Goal: Find contact information: Find contact information

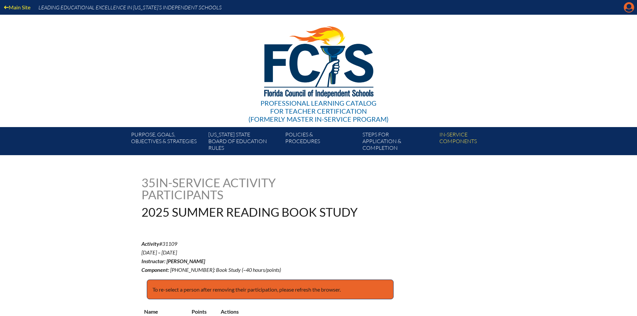
click at [629, 7] on icon "Manage account" at bounding box center [629, 7] width 11 height 11
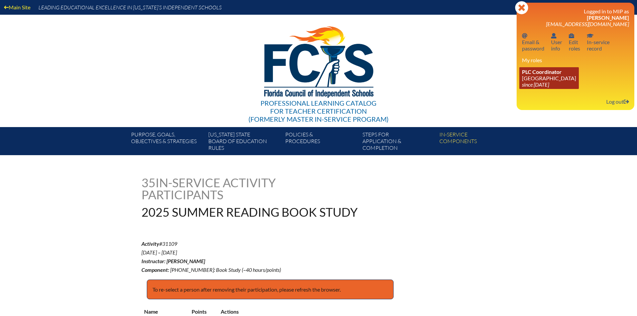
click at [530, 82] on icon "since [DATE]" at bounding box center [535, 84] width 27 height 6
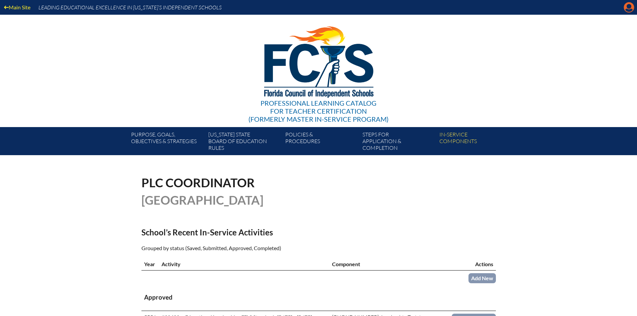
click at [633, 7] on icon at bounding box center [629, 7] width 10 height 10
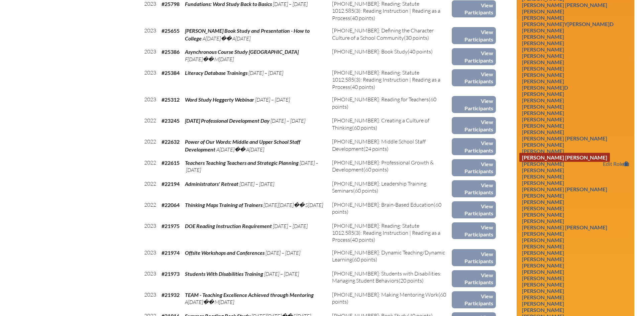
scroll to position [1371, 0]
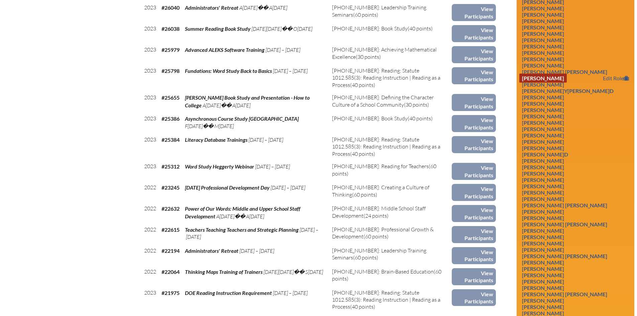
click at [556, 82] on link "Teresa Haeffner" at bounding box center [542, 78] width 47 height 9
